Goal: Check status

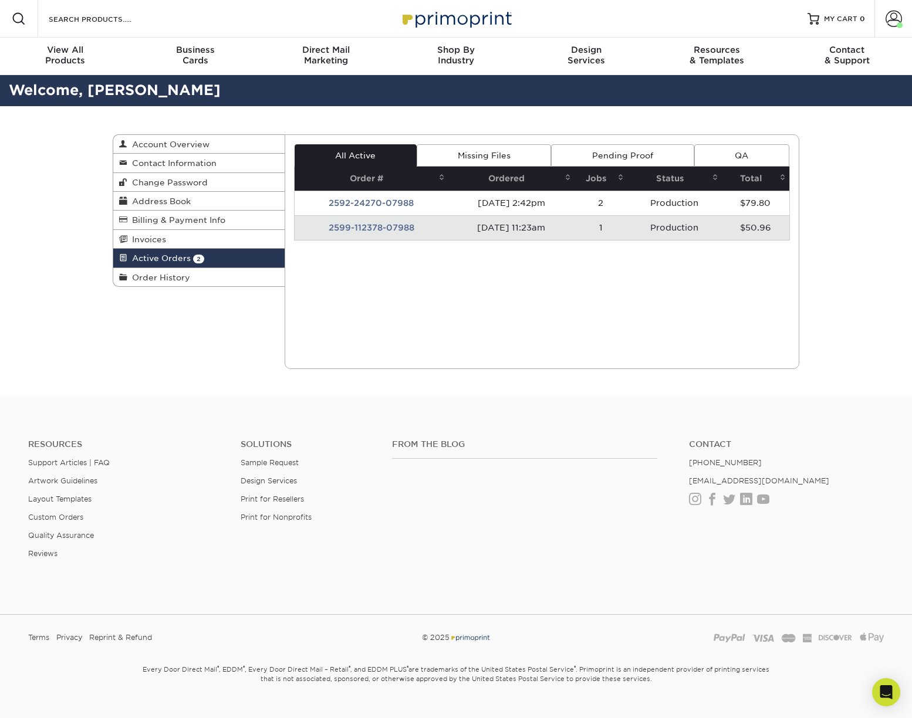
click at [382, 223] on td "2599-112378-07988" at bounding box center [371, 227] width 154 height 25
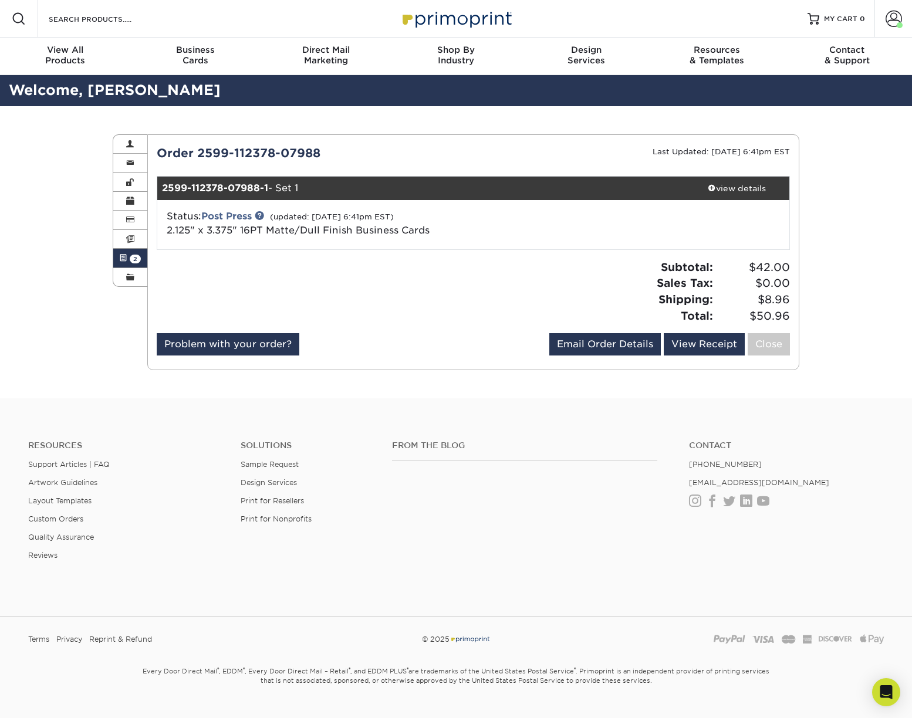
click at [124, 255] on span at bounding box center [123, 257] width 8 height 9
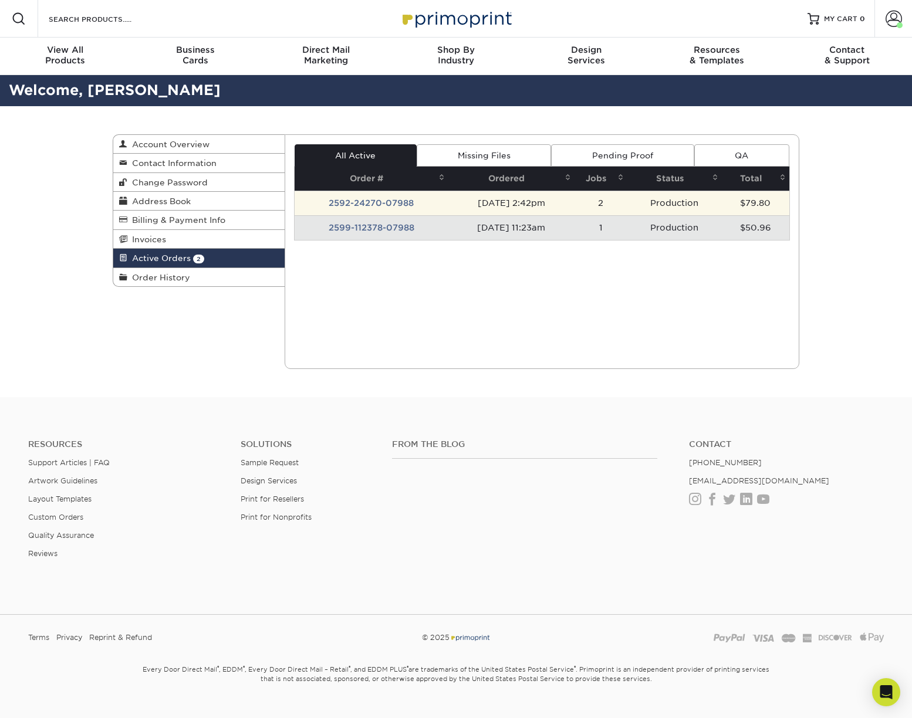
click at [346, 201] on td "2592-24270-07988" at bounding box center [371, 203] width 154 height 25
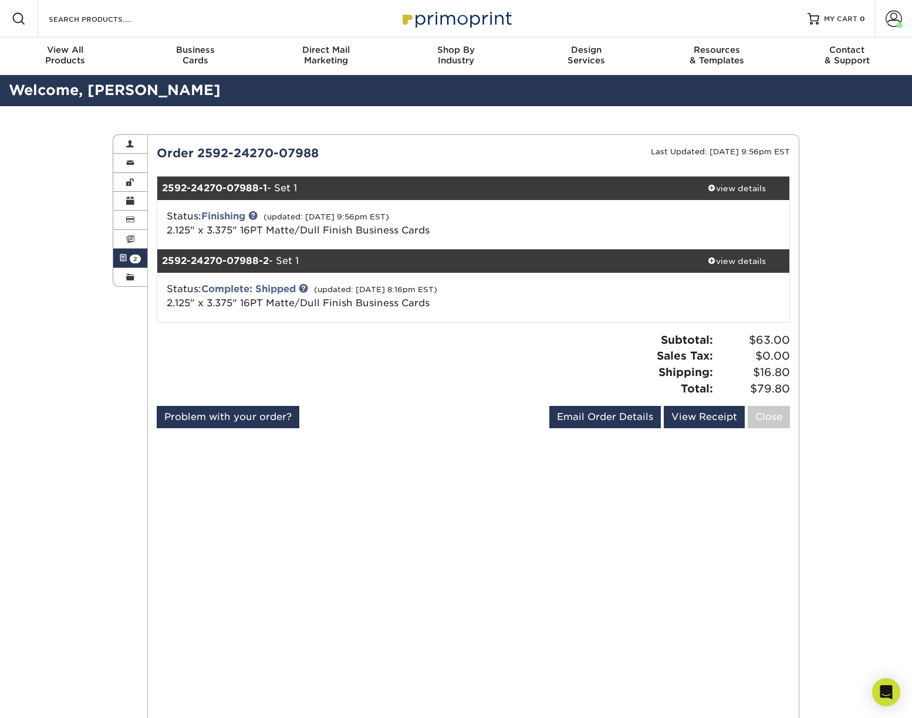
click at [195, 554] on div "All Active Missing Files Pending Proof QA Order # Ordered Jobs Status Total 2 1" at bounding box center [473, 508] width 633 height 728
click at [252, 215] on link at bounding box center [252, 215] width 9 height 9
click at [372, 340] on div at bounding box center [311, 369] width 326 height 74
click at [310, 504] on div "All Active Missing Files Pending Proof QA Order # Ordered Jobs Status Total 2 1" at bounding box center [473, 508] width 633 height 728
click at [269, 483] on div "All Active Missing Files Pending Proof QA Order # Ordered Jobs Status Total 2 1" at bounding box center [473, 508] width 633 height 728
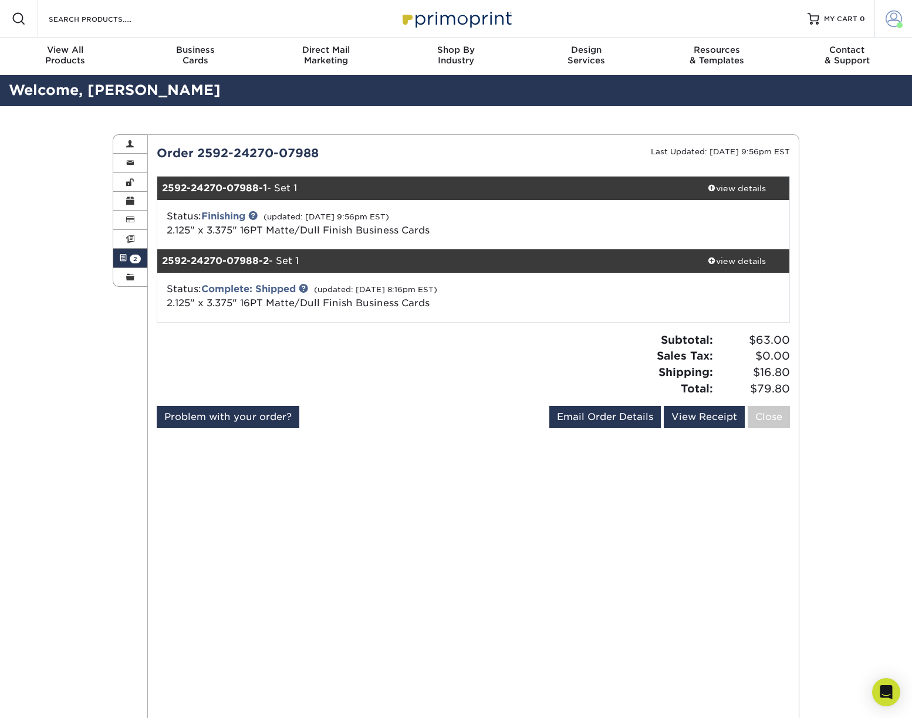
click at [887, 21] on span at bounding box center [893, 19] width 16 height 16
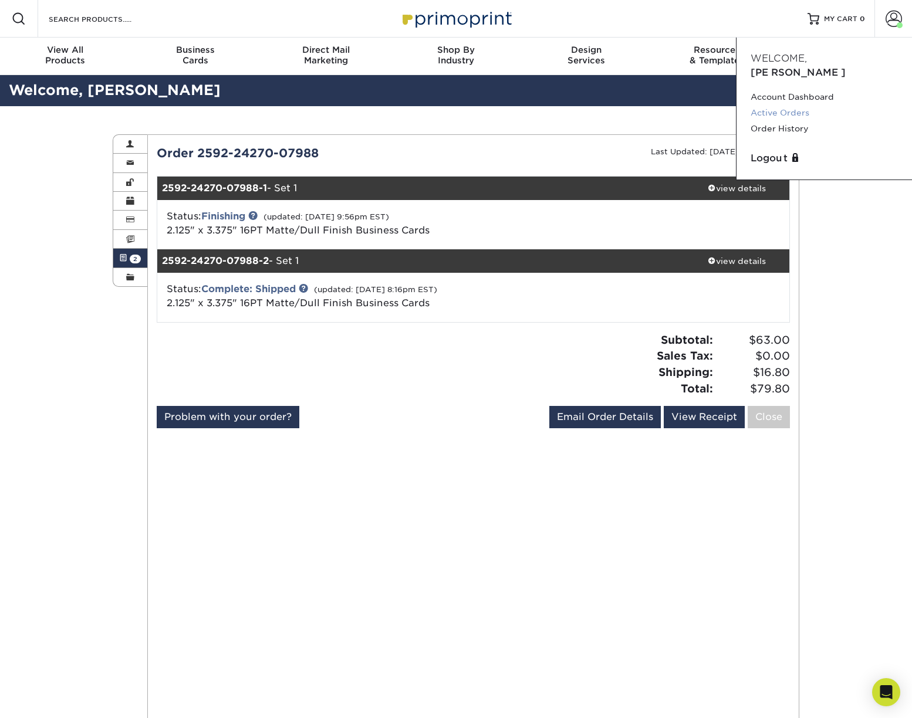
click at [780, 105] on link "Active Orders" at bounding box center [823, 113] width 147 height 16
